Goal: Register for event/course

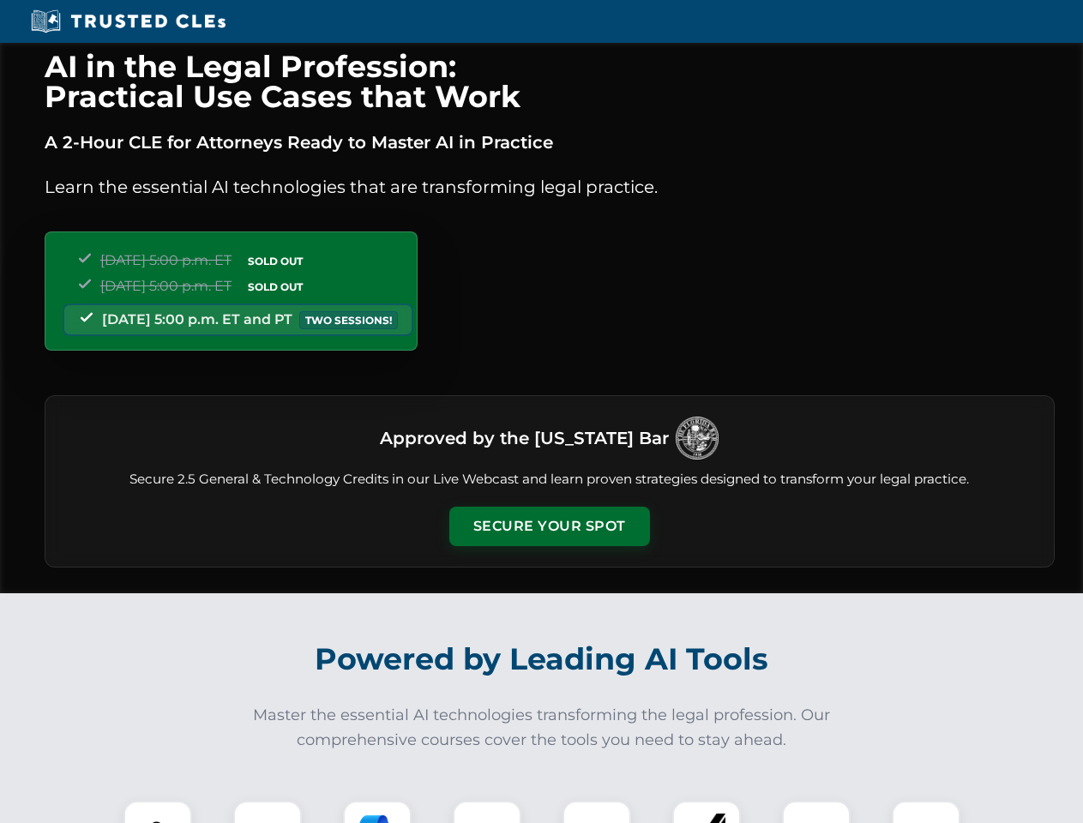
click at [549, 526] on button "Secure Your Spot" at bounding box center [549, 526] width 201 height 39
click at [158, 812] on img at bounding box center [158, 835] width 50 height 50
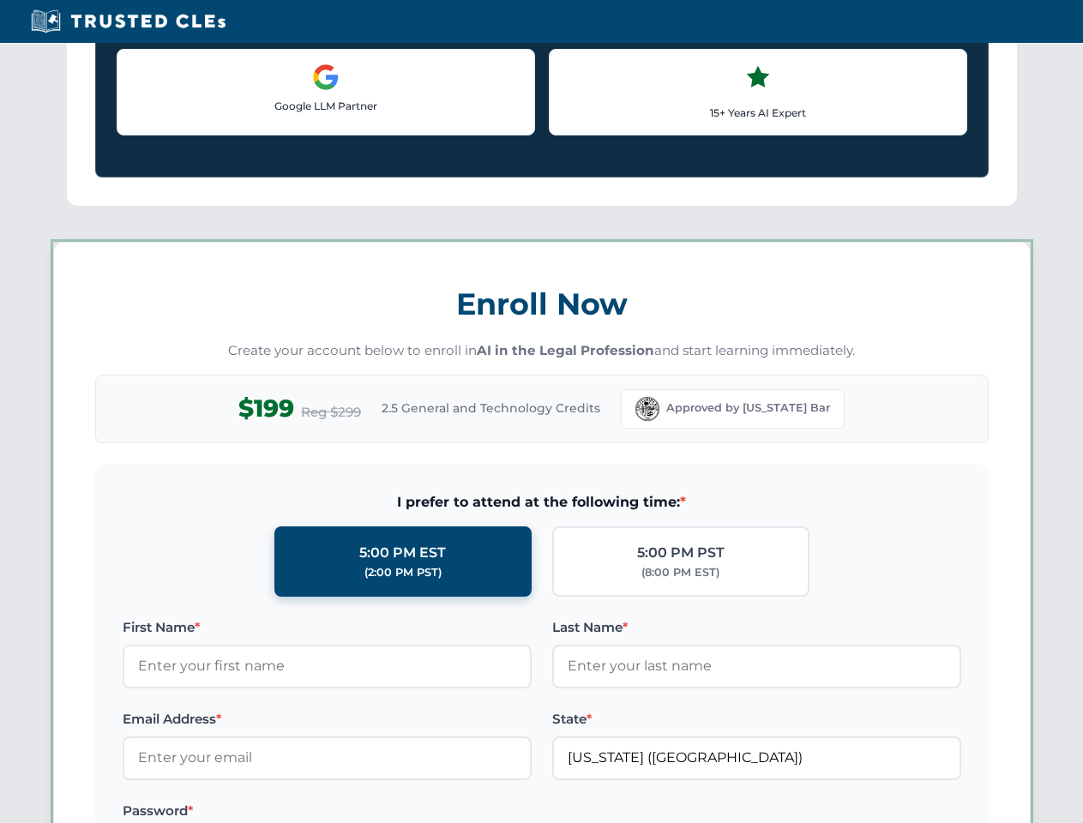
click at [377, 812] on label "Password *" at bounding box center [327, 811] width 409 height 21
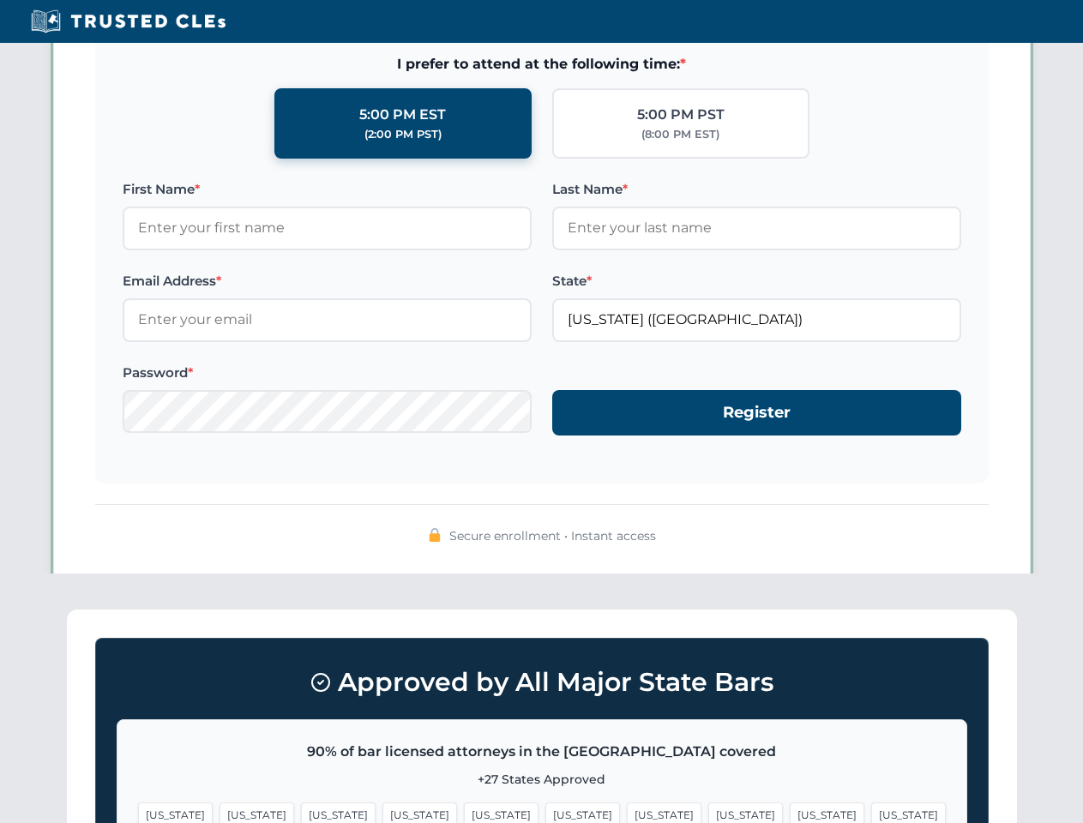
click at [789, 812] on span "[US_STATE]" at bounding box center [826, 814] width 75 height 25
